Goal: Find specific page/section: Find specific page/section

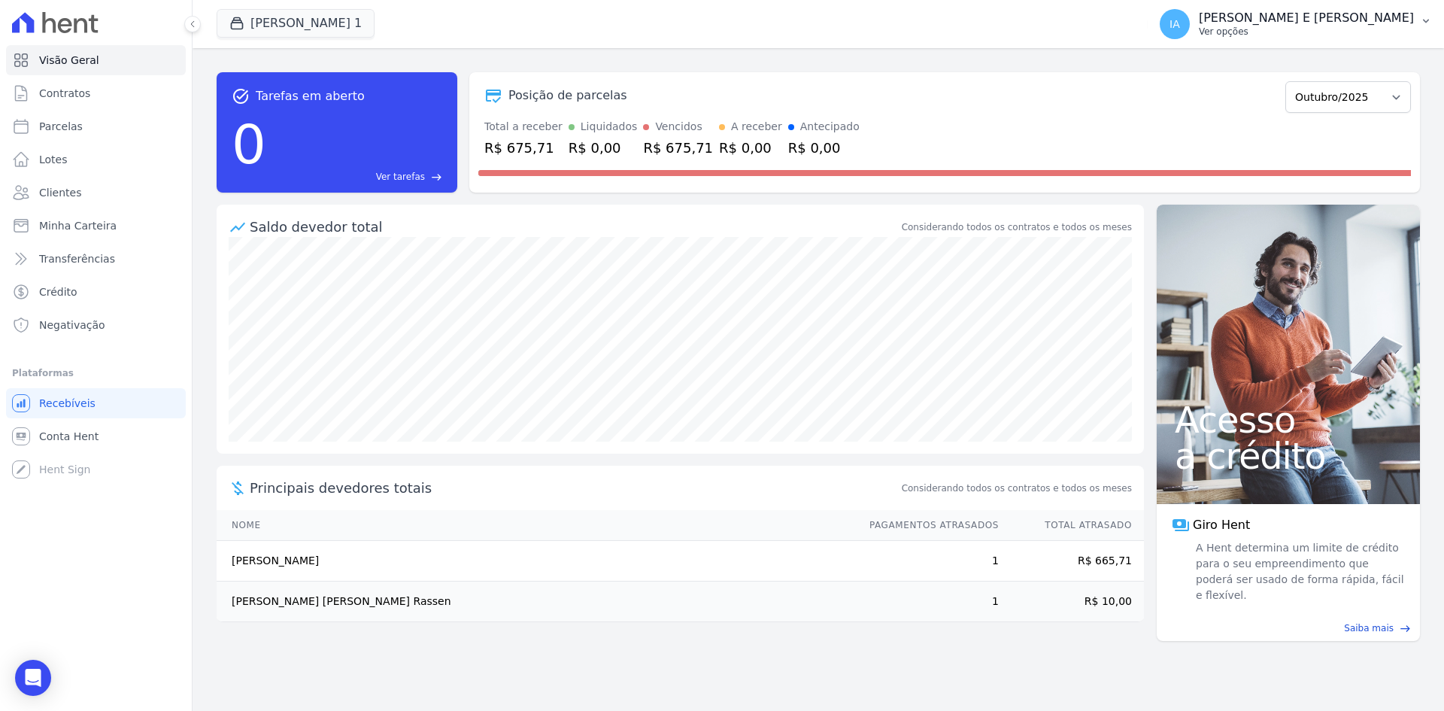
click at [1186, 14] on span "IA" at bounding box center [1174, 24] width 30 height 30
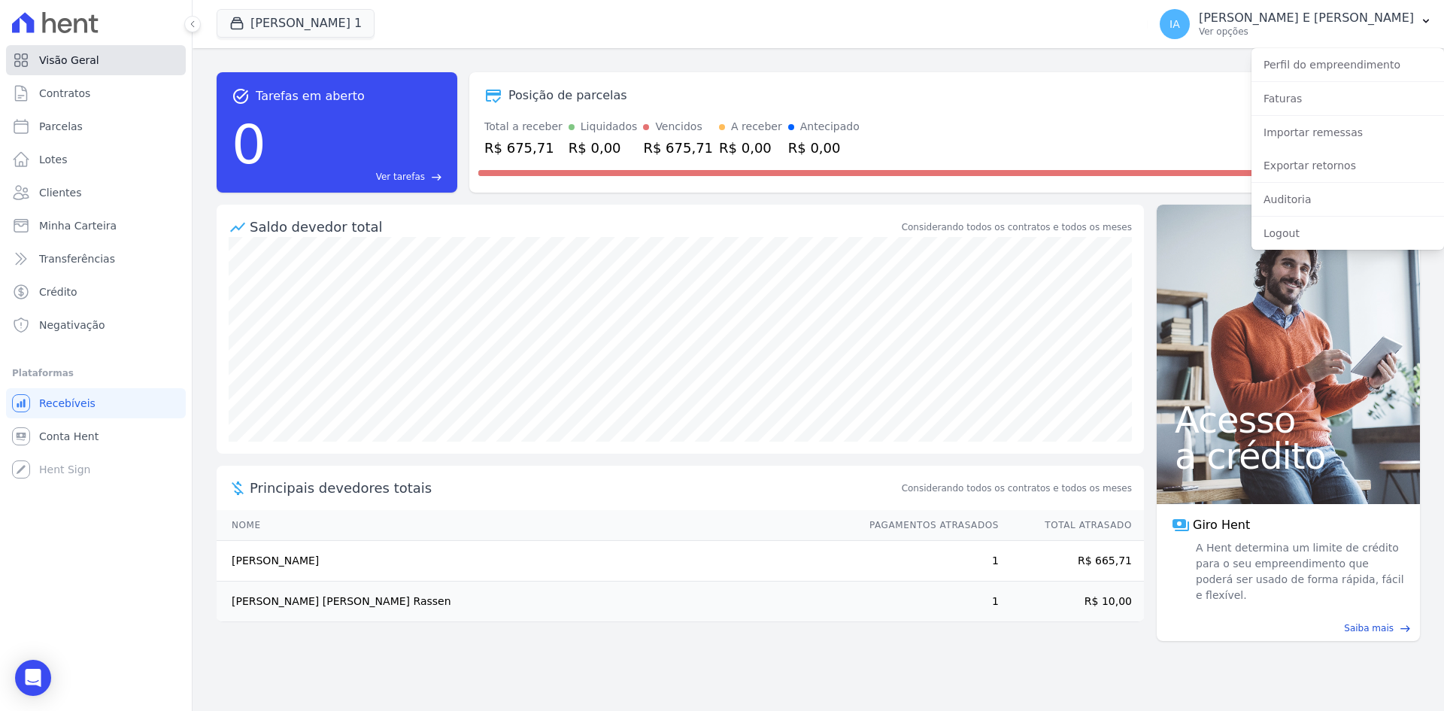
click at [63, 62] on span "Visão Geral" at bounding box center [69, 60] width 60 height 15
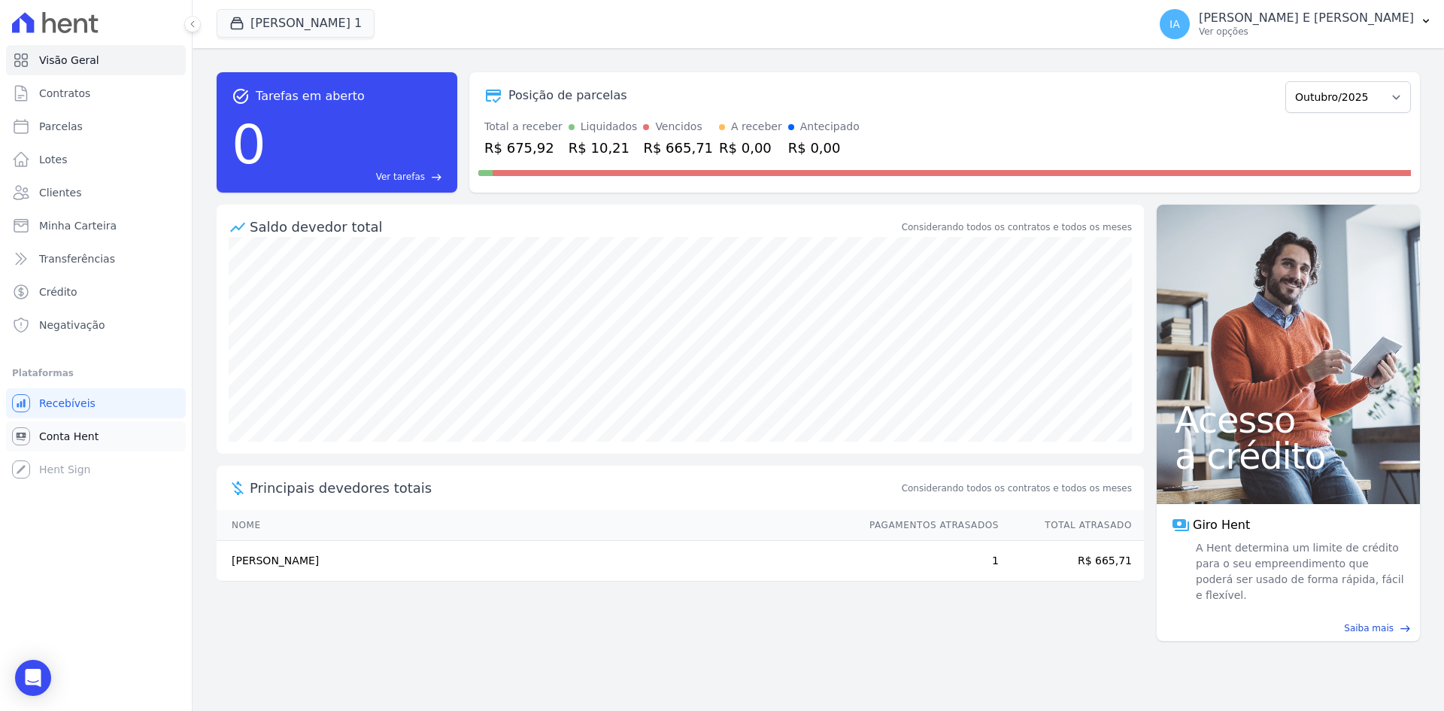
click at [70, 442] on span "Conta Hent" at bounding box center [68, 436] width 59 height 15
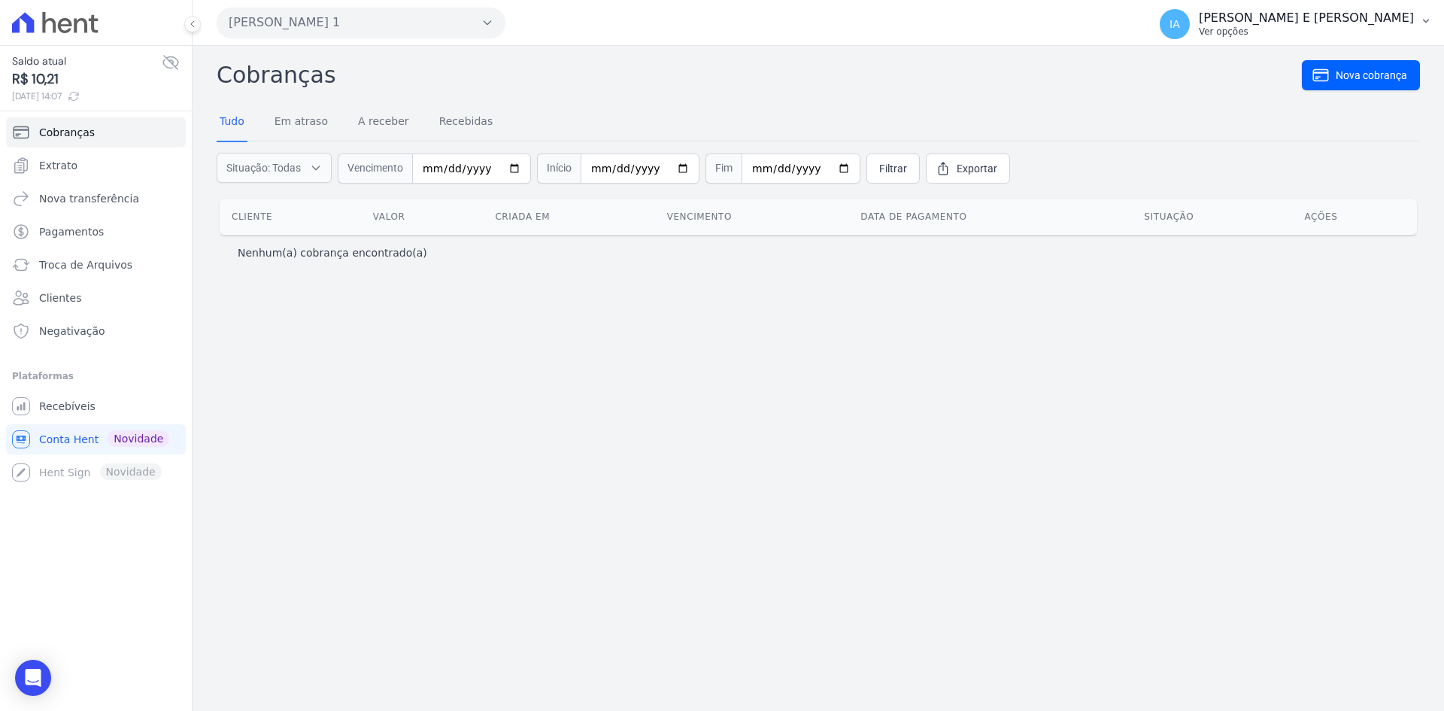
click at [1226, 14] on p "[PERSON_NAME] E [PERSON_NAME]" at bounding box center [1305, 18] width 215 height 15
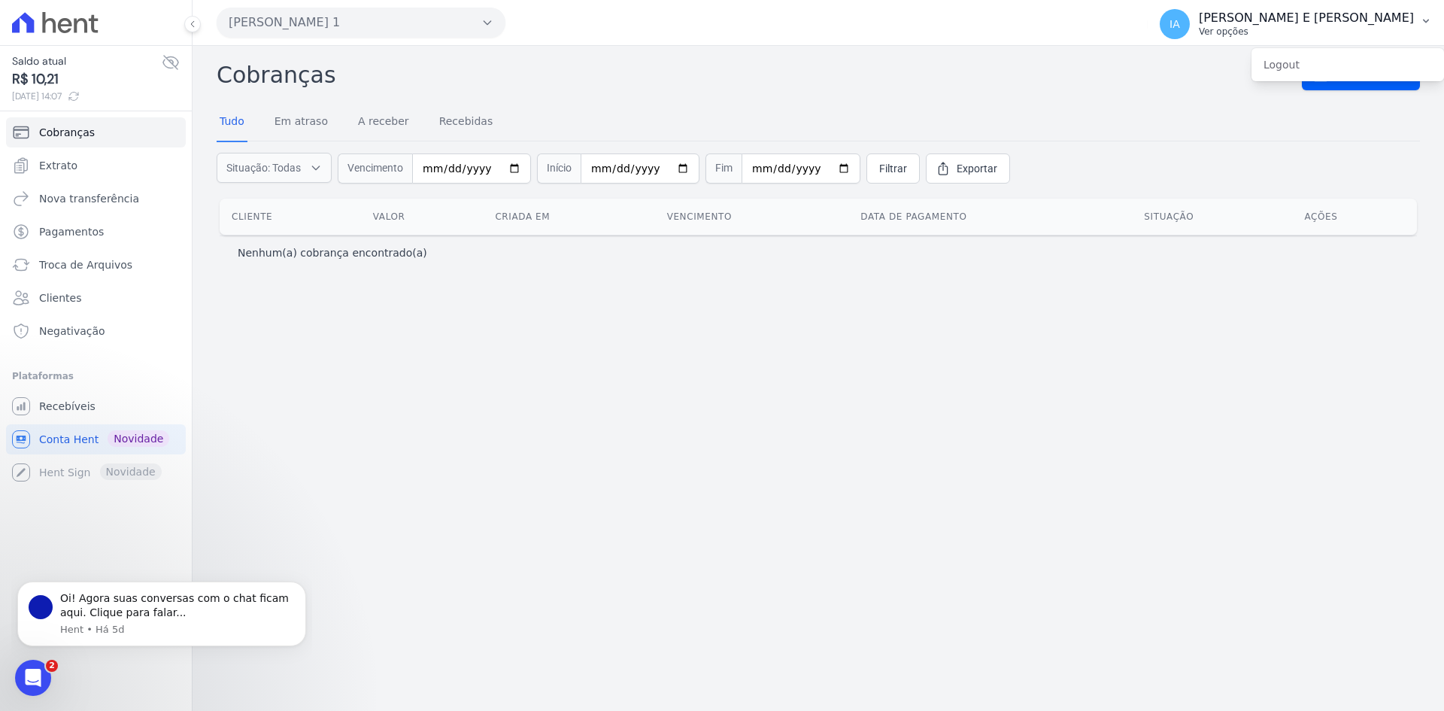
click at [1237, 22] on p "[PERSON_NAME] E [PERSON_NAME]" at bounding box center [1305, 18] width 215 height 15
click at [1229, 23] on p "[PERSON_NAME] E [PERSON_NAME]" at bounding box center [1305, 18] width 215 height 15
click at [1229, 25] on p "[PERSON_NAME] E [PERSON_NAME]" at bounding box center [1305, 18] width 215 height 15
click at [63, 162] on span "Extrato" at bounding box center [58, 165] width 38 height 15
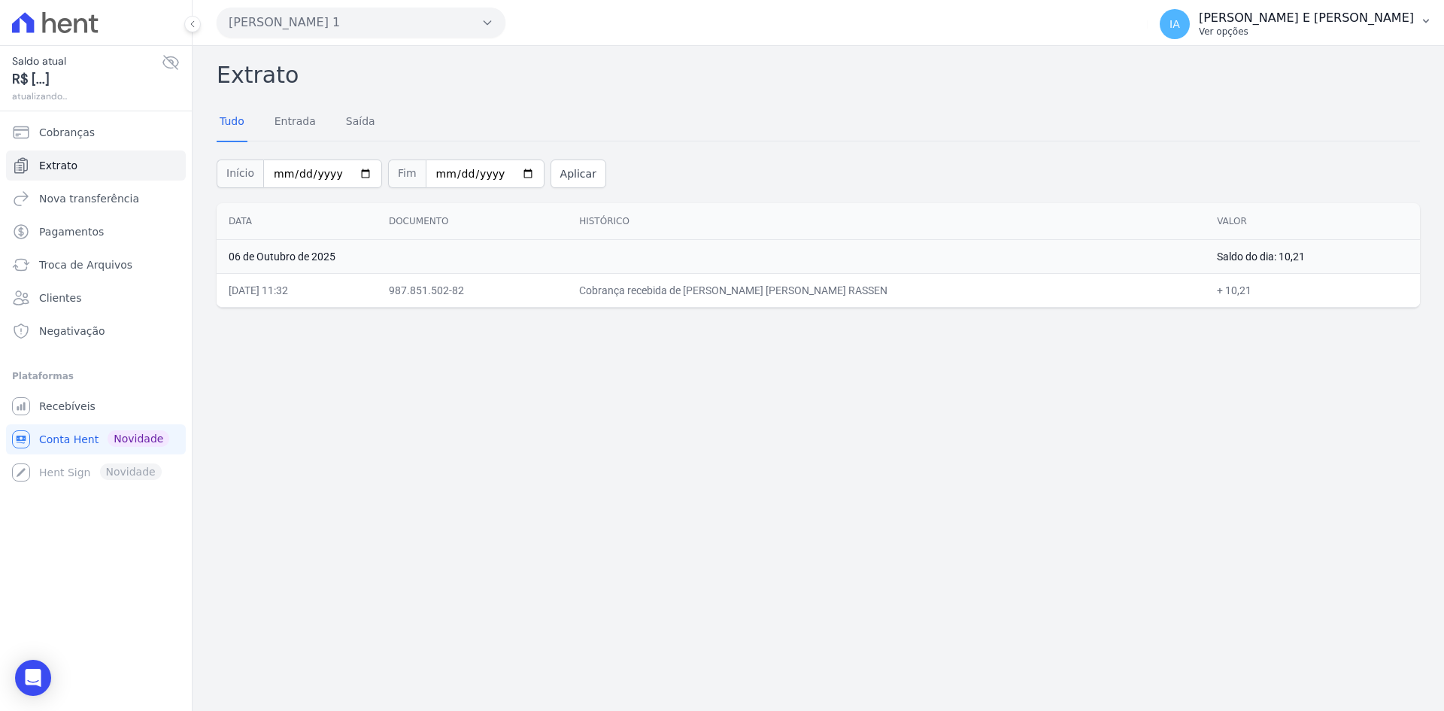
click at [1227, 32] on p "Ver opções" at bounding box center [1305, 32] width 215 height 12
click at [862, 403] on div "Extrato Tudo Entrada [GEOGRAPHIC_DATA] Início [DATE] Fim [DATE] Aplicar Data Do…" at bounding box center [817, 378] width 1251 height 665
click at [86, 411] on span "Recebíveis" at bounding box center [67, 405] width 56 height 15
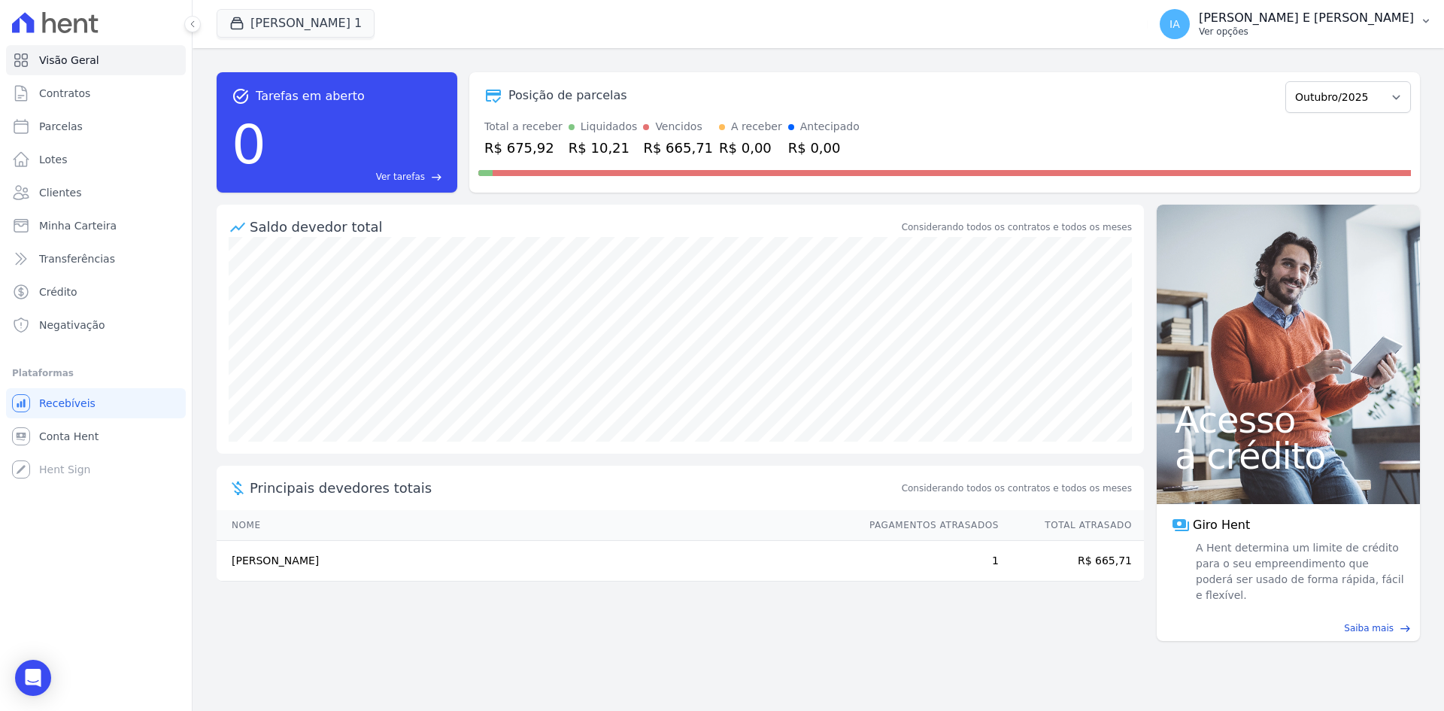
click at [1222, 20] on p "[PERSON_NAME] E [PERSON_NAME]" at bounding box center [1305, 18] width 215 height 15
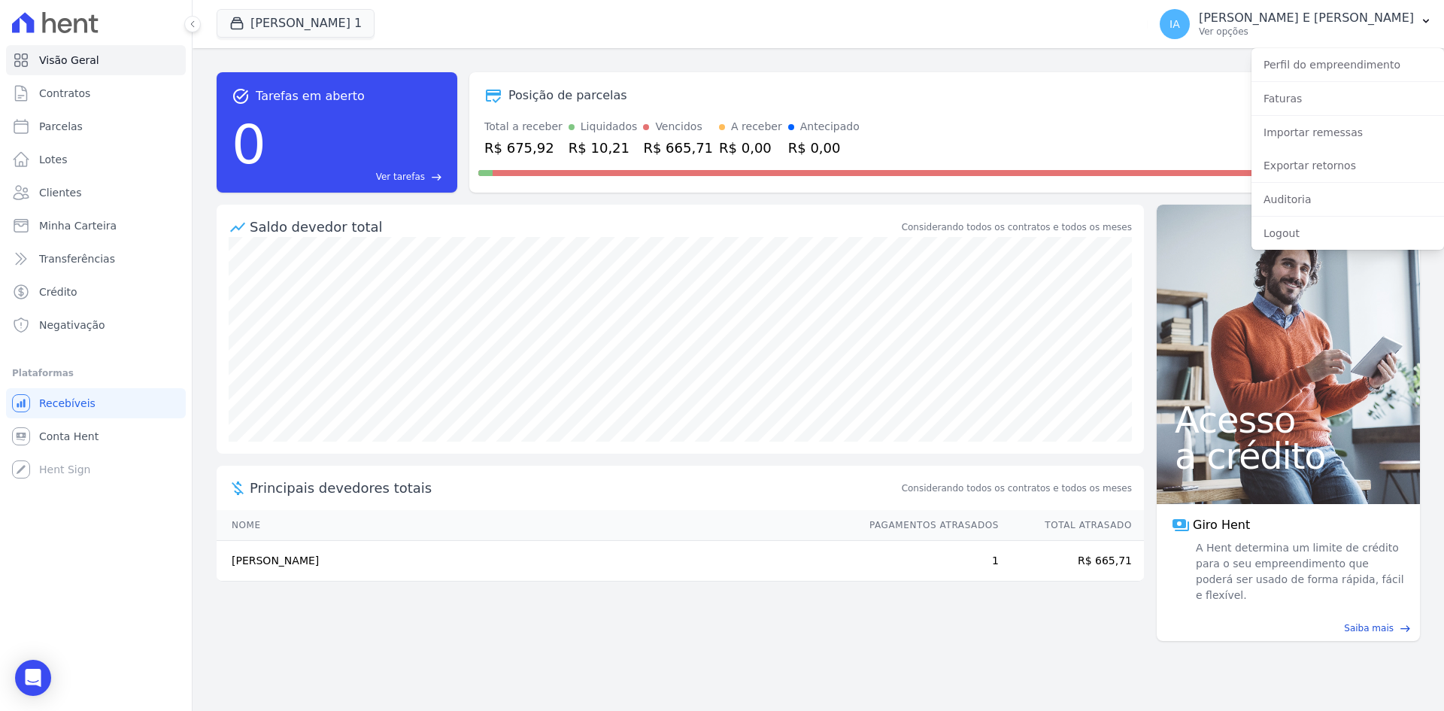
click at [768, 44] on div "[PERSON_NAME] 1 Você possui apenas um empreendimento Aplicar" at bounding box center [679, 24] width 925 height 50
